Goal: Task Accomplishment & Management: Complete application form

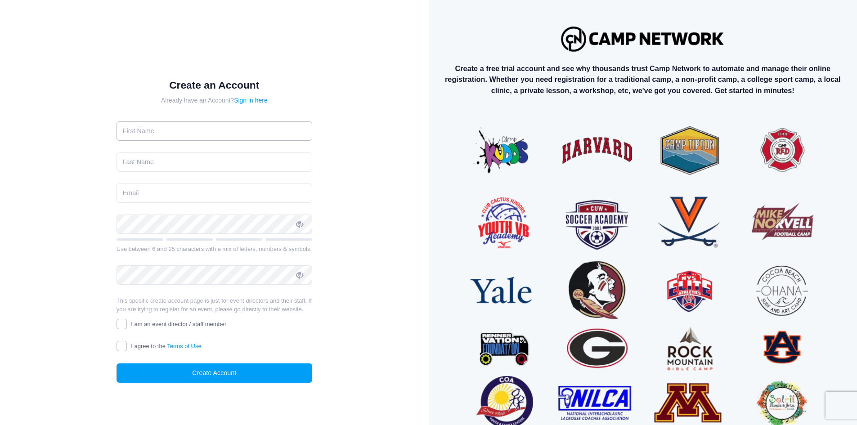
click at [139, 122] on input "text" at bounding box center [215, 130] width 196 height 19
type input "Hasnain"
type input "khan"
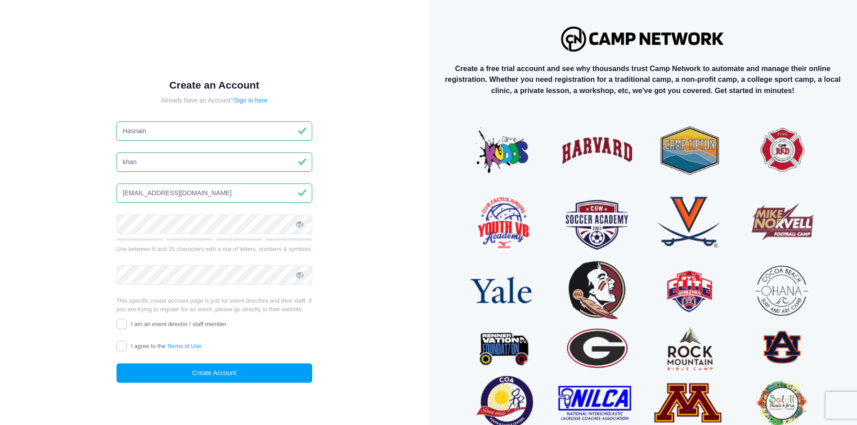
drag, startPoint x: 143, startPoint y: 184, endPoint x: 74, endPoint y: 182, distance: 68.8
click at [74, 182] on div "Create an Account Already have an Account? Sign in here Hasnain khan hasnaihasn…" at bounding box center [214, 239] width 399 height 448
type input "hasnain.huta@hotmail.com"
click at [122, 351] on input "I agree to the Terms of Use" at bounding box center [122, 346] width 10 height 10
checkbox input "true"
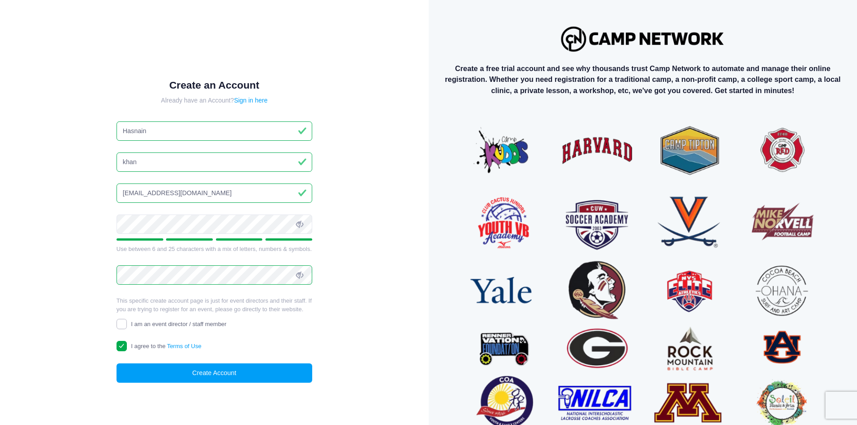
click at [121, 329] on input "I am an event director / staff member" at bounding box center [122, 324] width 10 height 10
checkbox input "true"
click at [210, 382] on button "Create Account" at bounding box center [215, 373] width 196 height 19
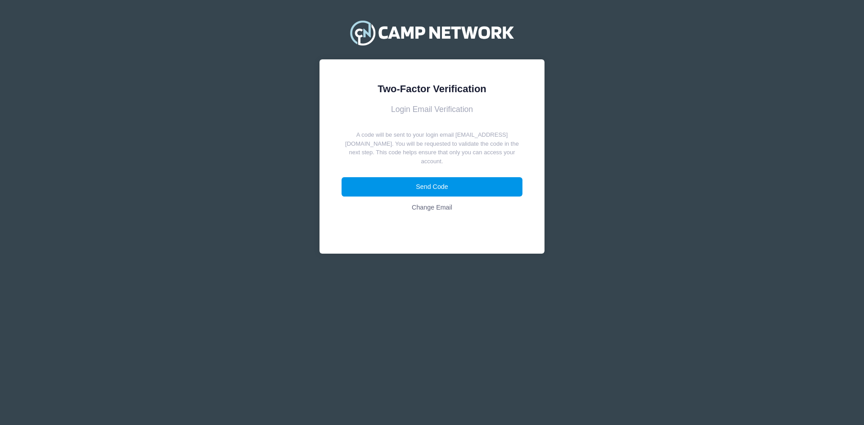
click at [452, 188] on button "Send Code" at bounding box center [431, 186] width 181 height 19
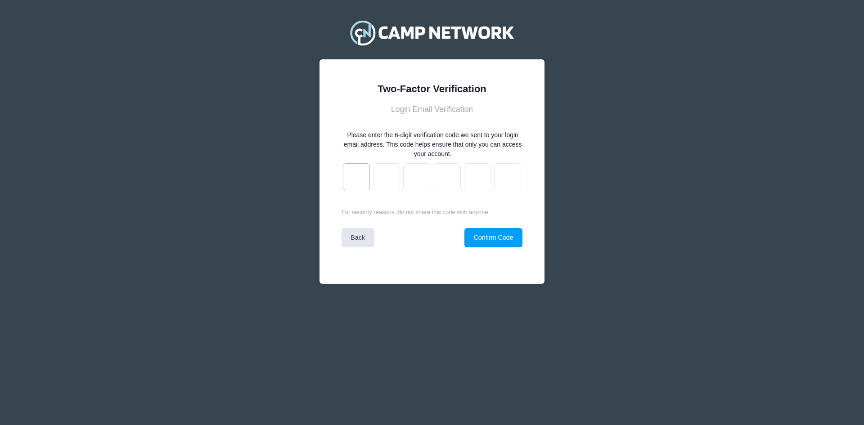
click at [358, 179] on input "text" at bounding box center [356, 176] width 27 height 27
paste input "9"
type input "a"
type input "f"
type input "2"
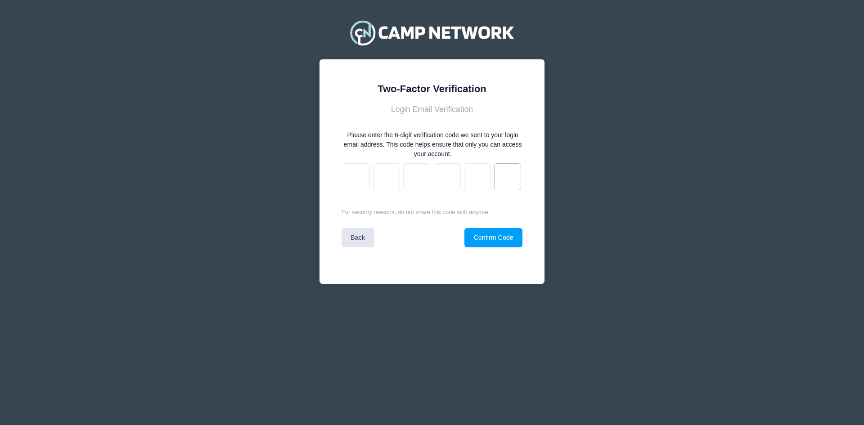
type input "0"
type input "6"
type input "9"
click at [480, 241] on button "Confirm Code" at bounding box center [493, 237] width 58 height 19
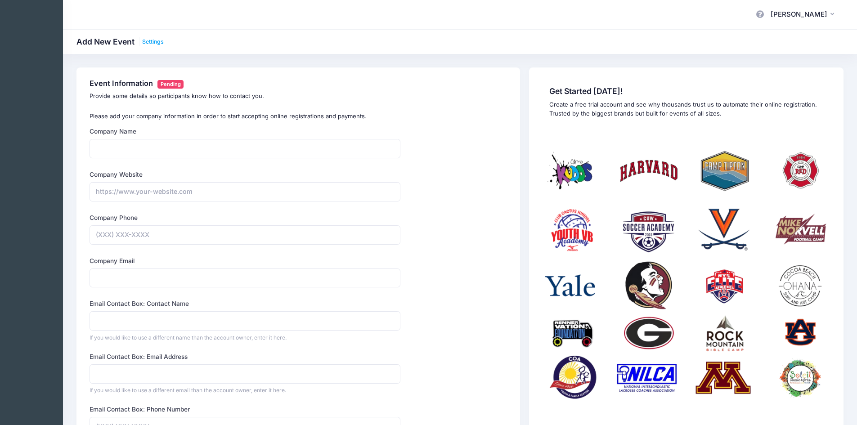
click at [154, 42] on link "Settings" at bounding box center [153, 42] width 22 height 7
click at [817, 13] on span "[PERSON_NAME]" at bounding box center [799, 14] width 57 height 10
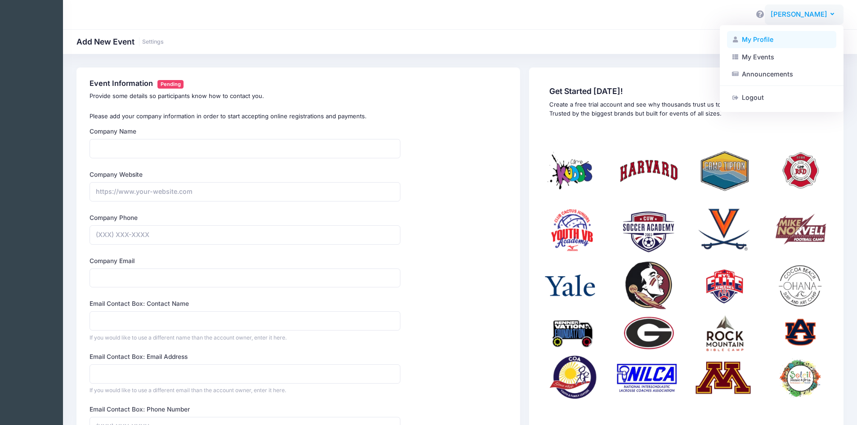
click at [750, 42] on link "My Profile" at bounding box center [781, 39] width 109 height 17
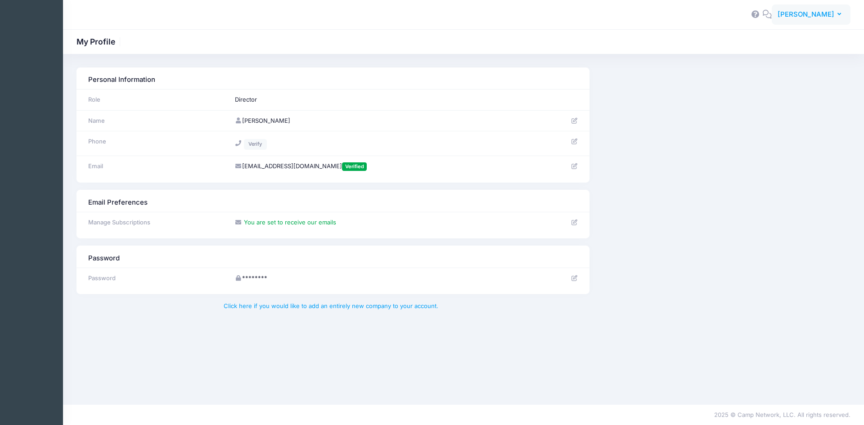
click at [830, 10] on span "[PERSON_NAME]" at bounding box center [805, 14] width 57 height 10
click at [753, 98] on link "Logout" at bounding box center [788, 97] width 109 height 17
